Goal: Task Accomplishment & Management: Complete application form

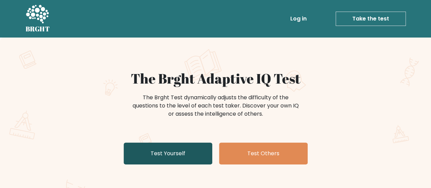
click at [197, 149] on link "Test Yourself" at bounding box center [168, 153] width 89 height 22
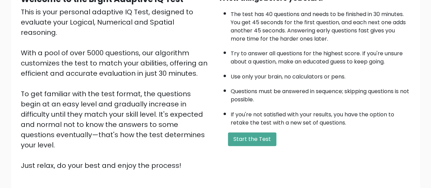
scroll to position [124, 0]
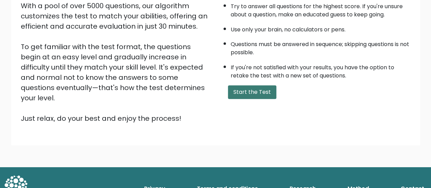
click at [245, 89] on button "Start the Test" at bounding box center [252, 92] width 48 height 14
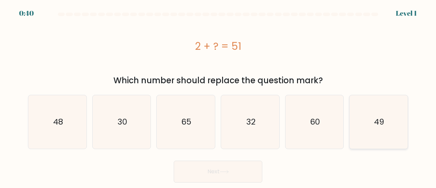
click at [385, 135] on icon "49" at bounding box center [378, 121] width 53 height 53
click at [218, 96] on input "f. 49" at bounding box center [218, 95] width 0 height 2
radio input "true"
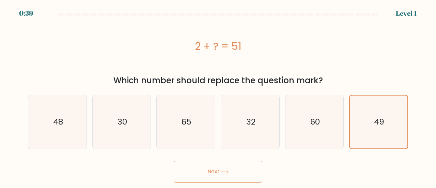
click at [223, 177] on button "Next" at bounding box center [218, 171] width 89 height 22
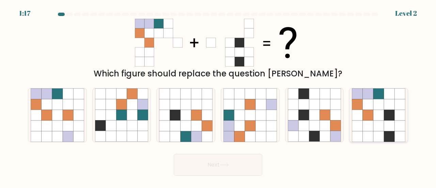
click at [388, 124] on icon at bounding box center [389, 125] width 11 height 11
click at [218, 96] on input "f." at bounding box center [218, 95] width 0 height 2
radio input "true"
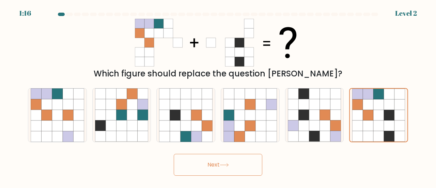
click at [214, 168] on button "Next" at bounding box center [218, 165] width 89 height 22
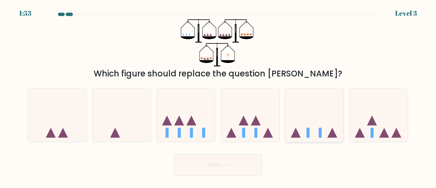
click at [327, 128] on icon at bounding box center [314, 115] width 58 height 48
click at [218, 96] on input "e." at bounding box center [218, 95] width 0 height 2
radio input "true"
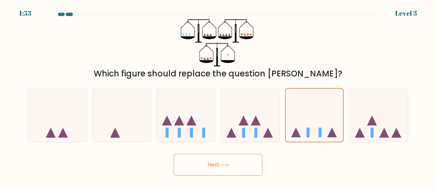
click at [202, 169] on button "Next" at bounding box center [218, 165] width 89 height 22
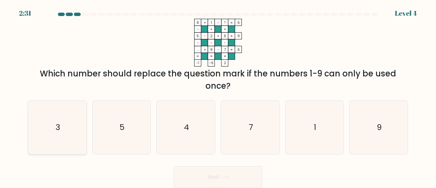
click at [59, 130] on text "3" at bounding box center [58, 126] width 5 height 11
click at [218, 96] on input "a. 3" at bounding box center [218, 95] width 0 height 2
radio input "true"
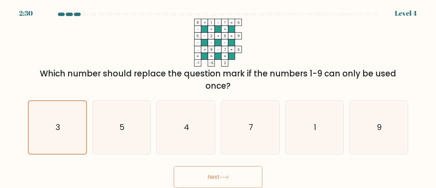
click at [214, 177] on button "Next" at bounding box center [218, 177] width 89 height 22
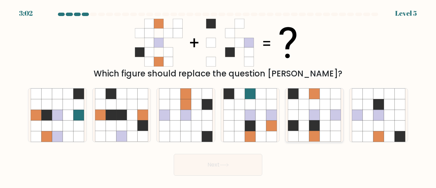
click at [305, 132] on icon at bounding box center [303, 136] width 11 height 11
click at [218, 96] on input "e." at bounding box center [218, 95] width 0 height 2
radio input "true"
click at [205, 163] on button "Next" at bounding box center [218, 165] width 89 height 22
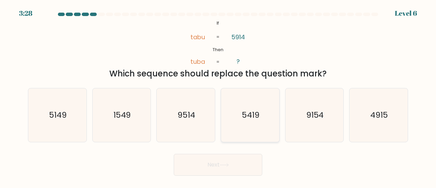
click at [272, 125] on icon "5419" at bounding box center [249, 114] width 53 height 53
click at [218, 96] on input "d. 5419" at bounding box center [218, 95] width 0 height 2
radio input "true"
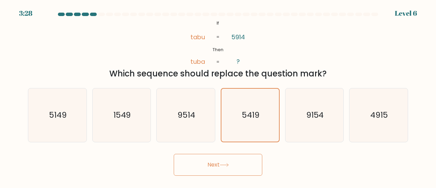
click at [215, 171] on button "Next" at bounding box center [218, 165] width 89 height 22
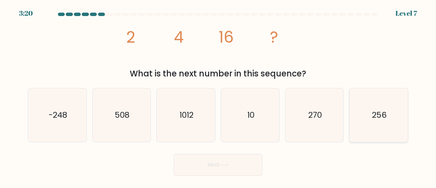
drag, startPoint x: 391, startPoint y: 108, endPoint x: 377, endPoint y: 111, distance: 13.9
click at [391, 108] on icon "256" at bounding box center [378, 114] width 53 height 53
click at [218, 96] on input "f. 256" at bounding box center [218, 95] width 0 height 2
radio input "true"
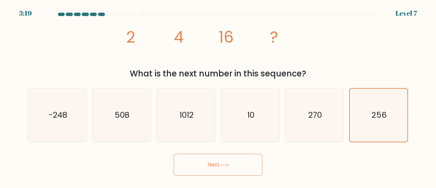
click at [238, 158] on button "Next" at bounding box center [218, 165] width 89 height 22
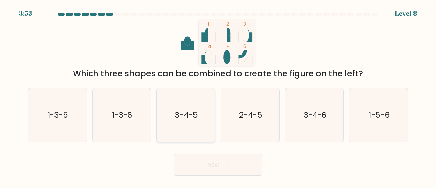
click at [202, 130] on icon "3-4-5" at bounding box center [185, 114] width 53 height 53
click at [218, 96] on input "c. 3-4-5" at bounding box center [218, 95] width 0 height 2
radio input "true"
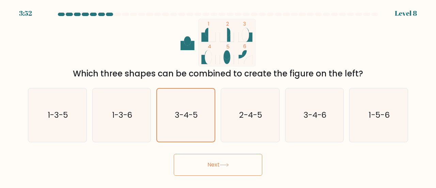
click at [207, 169] on button "Next" at bounding box center [218, 165] width 89 height 22
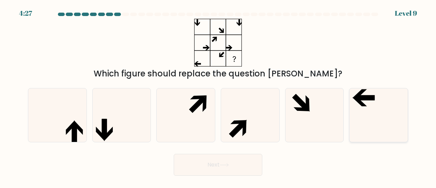
click at [377, 107] on icon at bounding box center [378, 114] width 53 height 53
click at [218, 96] on input "f." at bounding box center [218, 95] width 0 height 2
radio input "true"
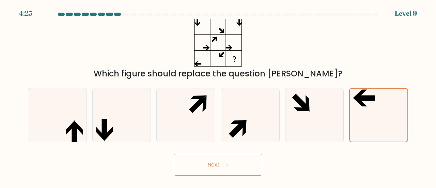
click at [226, 174] on button "Next" at bounding box center [218, 165] width 89 height 22
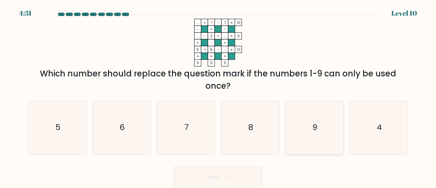
click at [304, 137] on icon "9" at bounding box center [314, 126] width 53 height 53
click at [218, 96] on input "e. 9" at bounding box center [218, 95] width 0 height 2
radio input "true"
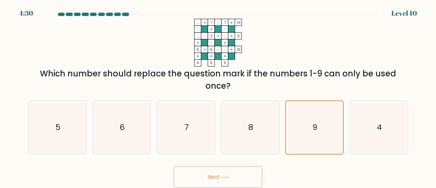
click at [232, 169] on button "Next" at bounding box center [218, 177] width 89 height 22
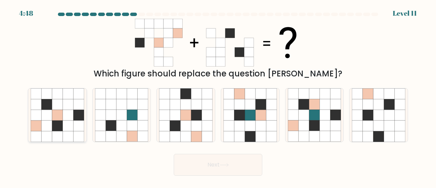
click at [55, 123] on icon at bounding box center [57, 125] width 11 height 11
click at [218, 96] on input "a." at bounding box center [218, 95] width 0 height 2
radio input "true"
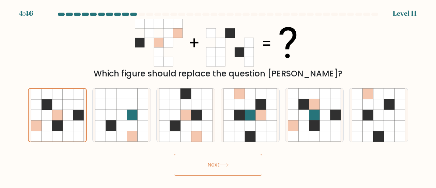
click at [211, 162] on button "Next" at bounding box center [218, 165] width 89 height 22
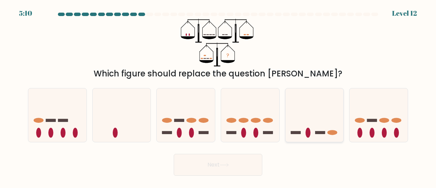
click at [319, 120] on icon at bounding box center [314, 115] width 58 height 48
click at [218, 96] on input "e." at bounding box center [218, 95] width 0 height 2
radio input "true"
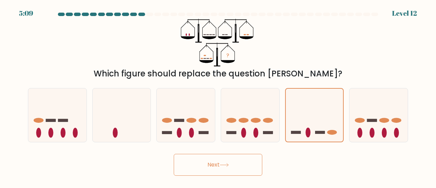
click at [212, 167] on button "Next" at bounding box center [218, 165] width 89 height 22
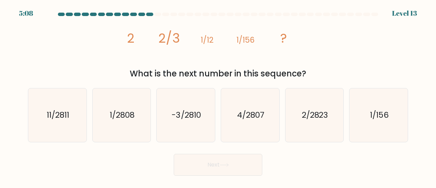
drag, startPoint x: 407, startPoint y: 94, endPoint x: 49, endPoint y: 159, distance: 364.2
click at [48, 161] on div "Next" at bounding box center [218, 162] width 388 height 25
click at [112, 127] on icon "1/2808" at bounding box center [121, 114] width 53 height 53
click at [218, 96] on input "b. 1/2808" at bounding box center [218, 95] width 0 height 2
radio input "true"
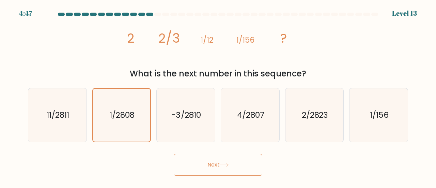
click at [204, 163] on button "Next" at bounding box center [218, 165] width 89 height 22
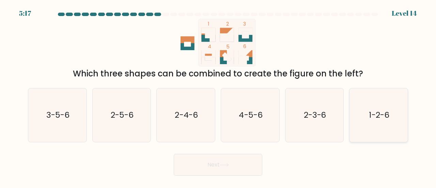
click at [395, 119] on icon "1-2-6" at bounding box center [378, 114] width 53 height 53
click at [218, 96] on input "f. 1-2-6" at bounding box center [218, 95] width 0 height 2
radio input "true"
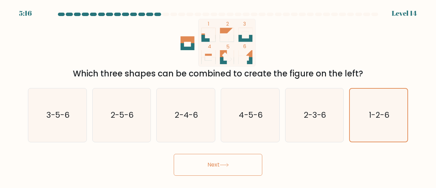
click at [174, 160] on button "Next" at bounding box center [218, 165] width 89 height 22
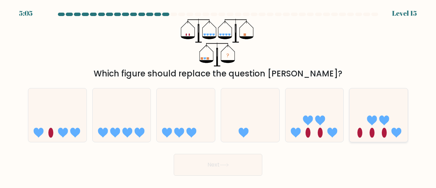
click at [383, 119] on icon at bounding box center [385, 120] width 10 height 10
click at [218, 96] on input "f." at bounding box center [218, 95] width 0 height 2
radio input "true"
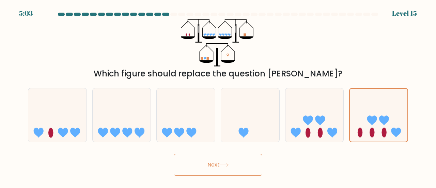
click at [229, 164] on icon at bounding box center [224, 165] width 9 height 4
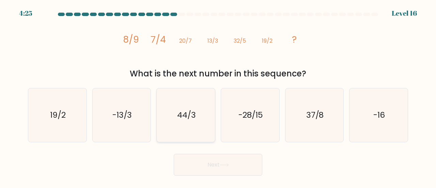
click at [198, 111] on icon "44/3" at bounding box center [185, 114] width 53 height 53
click at [218, 96] on input "c. 44/3" at bounding box center [218, 95] width 0 height 2
radio input "true"
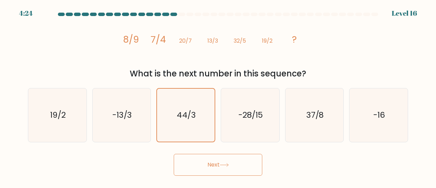
click at [210, 164] on button "Next" at bounding box center [218, 165] width 89 height 22
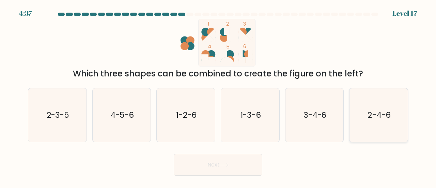
click at [371, 122] on icon "2-4-6" at bounding box center [378, 114] width 53 height 53
click at [218, 96] on input "f. 2-4-6" at bounding box center [218, 95] width 0 height 2
radio input "true"
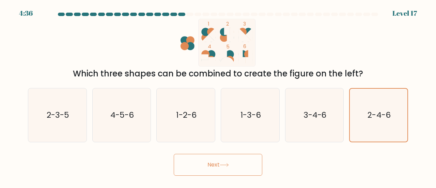
click at [227, 162] on button "Next" at bounding box center [218, 165] width 89 height 22
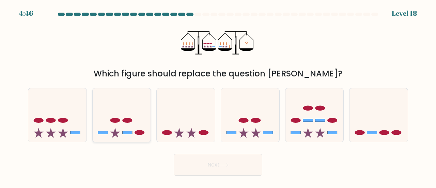
click at [131, 130] on icon at bounding box center [122, 115] width 58 height 48
click at [218, 96] on input "b." at bounding box center [218, 95] width 0 height 2
radio input "true"
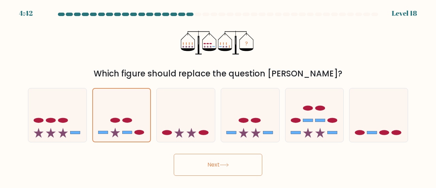
drag, startPoint x: 225, startPoint y: 166, endPoint x: 222, endPoint y: 164, distance: 3.8
click at [225, 165] on icon at bounding box center [224, 165] width 9 height 4
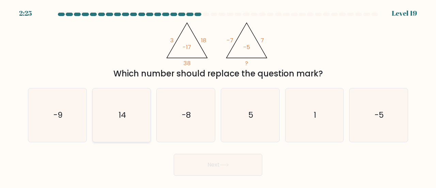
click at [127, 118] on icon "14" at bounding box center [121, 114] width 53 height 53
click at [218, 96] on input "b. 14" at bounding box center [218, 95] width 0 height 2
radio input "true"
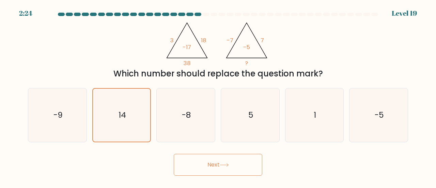
click at [202, 166] on button "Next" at bounding box center [218, 165] width 89 height 22
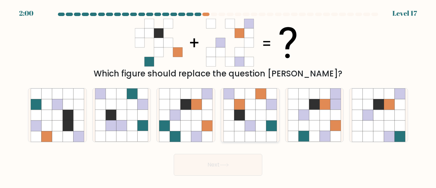
drag, startPoint x: 292, startPoint y: 131, endPoint x: 254, endPoint y: 126, distance: 37.8
click at [260, 126] on div "a. b. c." at bounding box center [218, 112] width 386 height 60
click at [250, 135] on icon at bounding box center [250, 136] width 11 height 11
click at [218, 96] on input "d." at bounding box center [218, 95] width 0 height 2
radio input "true"
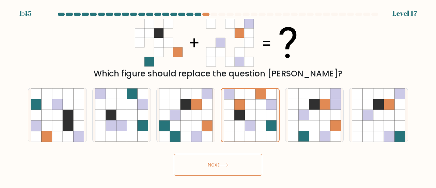
drag, startPoint x: 218, startPoint y: 170, endPoint x: 218, endPoint y: 167, distance: 3.4
click at [218, 170] on button "Next" at bounding box center [218, 165] width 89 height 22
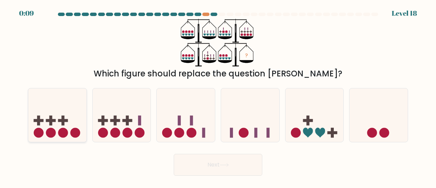
click at [58, 128] on icon at bounding box center [57, 115] width 58 height 48
click at [218, 96] on input "a." at bounding box center [218, 95] width 0 height 2
radio input "true"
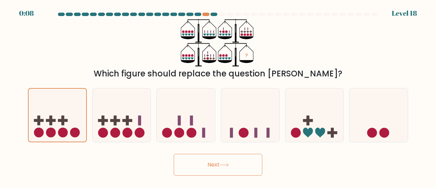
click at [200, 162] on button "Next" at bounding box center [218, 165] width 89 height 22
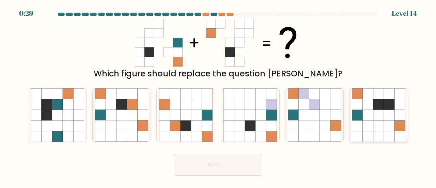
click at [386, 127] on icon at bounding box center [389, 125] width 11 height 11
click at [218, 96] on input "f." at bounding box center [218, 95] width 0 height 2
radio input "true"
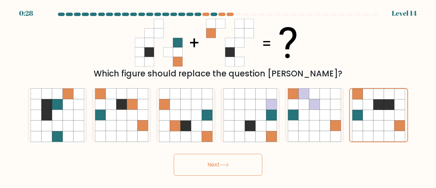
click at [204, 165] on button "Next" at bounding box center [218, 165] width 89 height 22
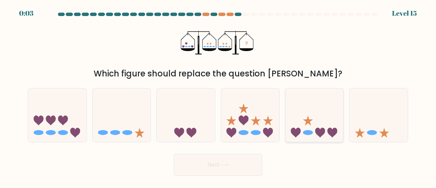
click at [322, 135] on icon at bounding box center [320, 133] width 10 height 10
click at [218, 96] on input "e." at bounding box center [218, 95] width 0 height 2
radio input "true"
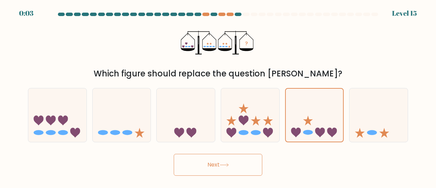
click at [237, 169] on button "Next" at bounding box center [218, 165] width 89 height 22
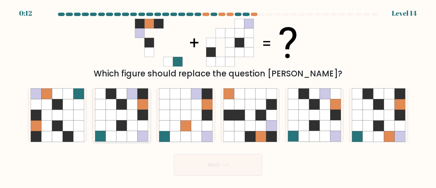
click at [123, 130] on icon at bounding box center [121, 125] width 11 height 11
click at [218, 96] on input "b." at bounding box center [218, 95] width 0 height 2
radio input "true"
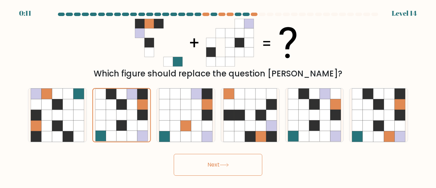
click at [215, 170] on button "Next" at bounding box center [218, 165] width 89 height 22
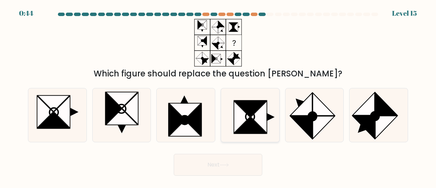
click at [256, 126] on icon at bounding box center [250, 125] width 32 height 16
click at [218, 96] on input "d." at bounding box center [218, 95] width 0 height 2
radio input "true"
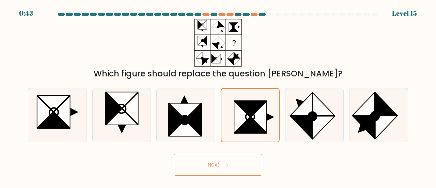
click at [214, 162] on button "Next" at bounding box center [218, 165] width 89 height 22
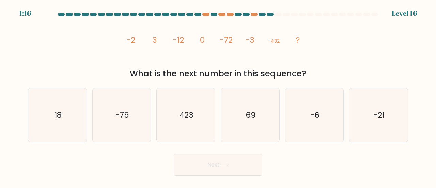
drag, startPoint x: 205, startPoint y: 51, endPoint x: 58, endPoint y: 60, distance: 147.8
click at [58, 60] on div "image/svg+xml -2 3 -12 0 -72 -3 -432 ? What is the next number in this sequence?" at bounding box center [218, 49] width 388 height 61
click at [318, 124] on icon "-6" at bounding box center [314, 114] width 53 height 53
click at [218, 96] on input "e. -6" at bounding box center [218, 95] width 0 height 2
radio input "true"
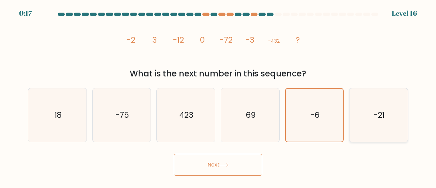
click at [372, 117] on icon "-21" at bounding box center [378, 114] width 53 height 53
click at [218, 96] on input "f. -21" at bounding box center [218, 95] width 0 height 2
radio input "true"
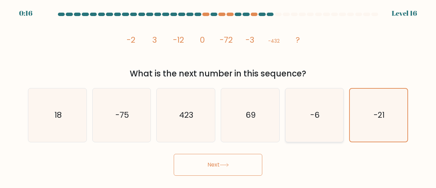
click at [337, 120] on icon "-6" at bounding box center [314, 114] width 53 height 53
click at [218, 96] on input "e. -6" at bounding box center [218, 95] width 0 height 2
radio input "true"
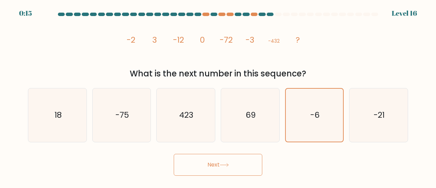
click at [202, 169] on button "Next" at bounding box center [218, 165] width 89 height 22
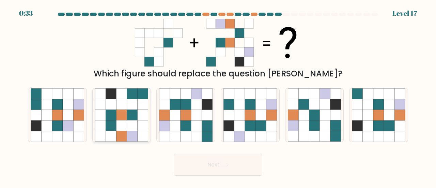
click at [108, 132] on icon at bounding box center [111, 136] width 11 height 11
click at [218, 96] on input "b." at bounding box center [218, 95] width 0 height 2
radio input "true"
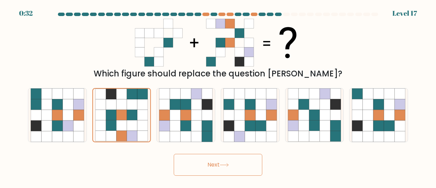
click at [211, 163] on button "Next" at bounding box center [218, 165] width 89 height 22
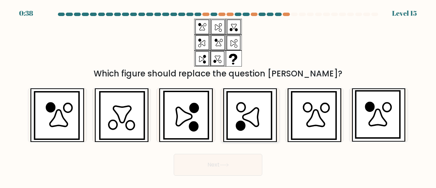
click at [266, 133] on icon at bounding box center [249, 115] width 44 height 47
click at [218, 96] on input "d." at bounding box center [218, 95] width 0 height 2
radio input "true"
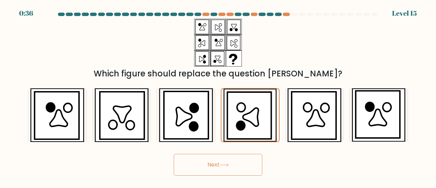
click at [216, 164] on button "Next" at bounding box center [218, 165] width 89 height 22
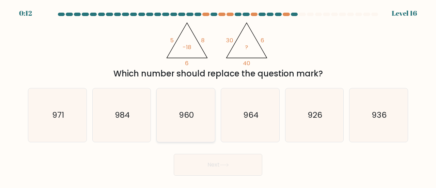
click at [211, 121] on icon "960" at bounding box center [185, 114] width 53 height 53
click at [218, 96] on input "c. 960" at bounding box center [218, 95] width 0 height 2
radio input "true"
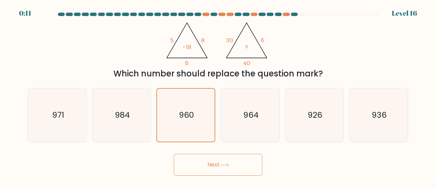
click at [240, 162] on button "Next" at bounding box center [218, 165] width 89 height 22
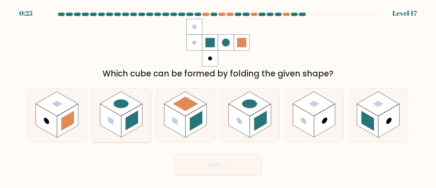
click at [107, 115] on rect at bounding box center [110, 120] width 21 height 33
click at [218, 96] on input "b." at bounding box center [218, 95] width 0 height 2
radio input "true"
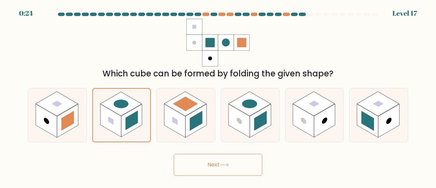
click at [194, 165] on button "Next" at bounding box center [218, 165] width 89 height 22
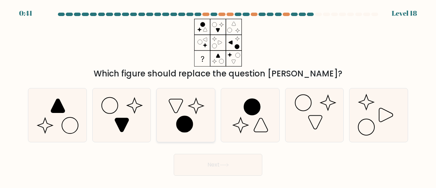
click at [187, 129] on icon at bounding box center [184, 124] width 16 height 16
click at [218, 96] on input "c." at bounding box center [218, 95] width 0 height 2
radio input "true"
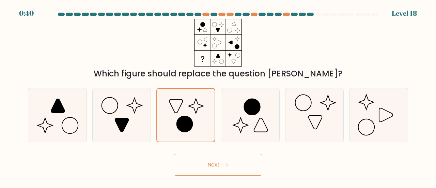
click at [220, 167] on button "Next" at bounding box center [218, 165] width 89 height 22
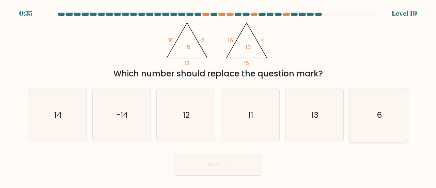
click at [378, 118] on text "6" at bounding box center [379, 114] width 5 height 11
click at [218, 96] on input "f. 6" at bounding box center [218, 95] width 0 height 2
radio input "true"
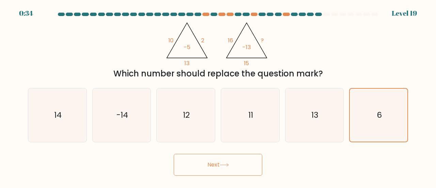
click at [209, 160] on button "Next" at bounding box center [218, 165] width 89 height 22
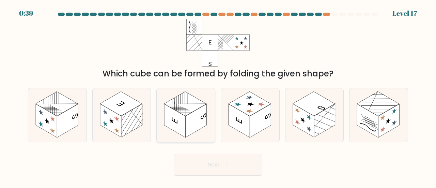
click at [187, 124] on rect at bounding box center [195, 120] width 21 height 33
click at [218, 96] on input "c." at bounding box center [218, 95] width 0 height 2
radio input "true"
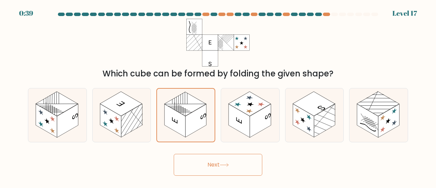
click at [224, 163] on button "Next" at bounding box center [218, 165] width 89 height 22
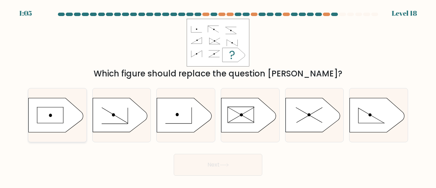
click at [59, 120] on icon at bounding box center [56, 115] width 55 height 34
click at [218, 96] on input "a." at bounding box center [218, 95] width 0 height 2
radio input "true"
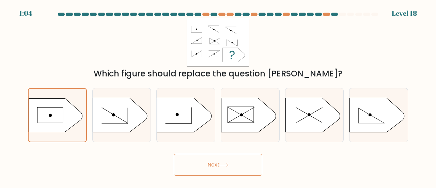
click at [217, 165] on button "Next" at bounding box center [218, 165] width 89 height 22
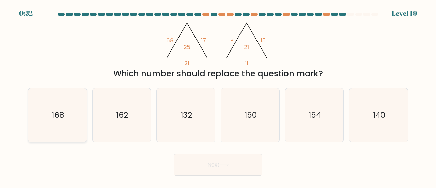
drag, startPoint x: 75, startPoint y: 125, endPoint x: 74, endPoint y: 119, distance: 6.0
click at [75, 125] on icon "168" at bounding box center [57, 114] width 53 height 53
click at [218, 96] on input "a. 168" at bounding box center [218, 95] width 0 height 2
radio input "true"
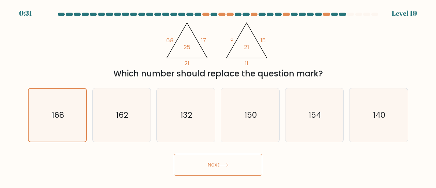
click at [230, 168] on button "Next" at bounding box center [218, 165] width 89 height 22
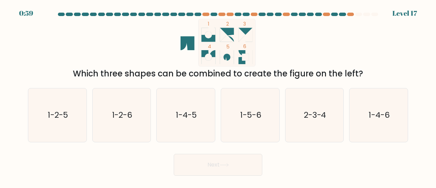
drag, startPoint x: 102, startPoint y: 165, endPoint x: 93, endPoint y: 165, distance: 8.9
click at [99, 165] on div "Next" at bounding box center [218, 162] width 388 height 25
click at [203, 125] on icon "1-4-5" at bounding box center [185, 114] width 53 height 53
click at [218, 96] on input "c. 1-4-5" at bounding box center [218, 95] width 0 height 2
radio input "true"
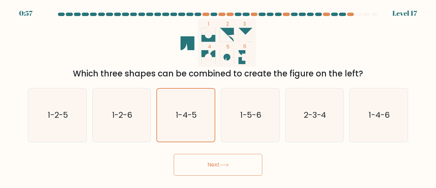
click at [204, 168] on button "Next" at bounding box center [218, 165] width 89 height 22
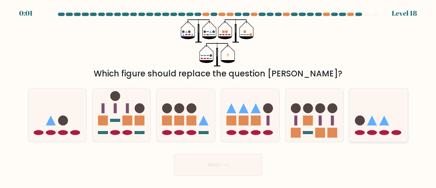
click at [376, 128] on icon at bounding box center [379, 115] width 58 height 48
click at [218, 96] on input "f." at bounding box center [218, 95] width 0 height 2
radio input "true"
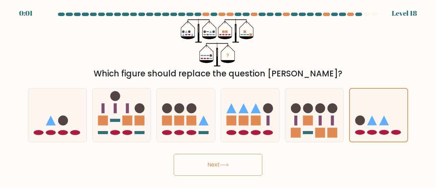
click at [229, 163] on icon at bounding box center [224, 165] width 9 height 4
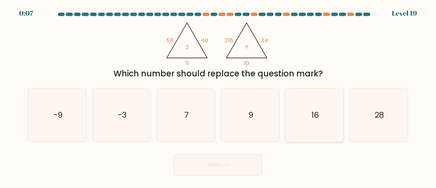
click at [304, 115] on icon "16" at bounding box center [314, 114] width 53 height 53
click at [218, 96] on input "e. 16" at bounding box center [218, 95] width 0 height 2
radio input "true"
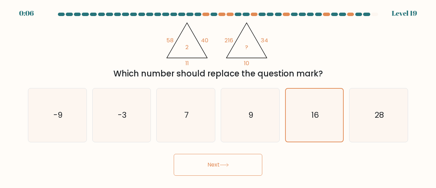
click at [215, 168] on button "Next" at bounding box center [218, 165] width 89 height 22
click at [213, 164] on button "Next" at bounding box center [218, 165] width 89 height 22
